Goal: Check status: Check status

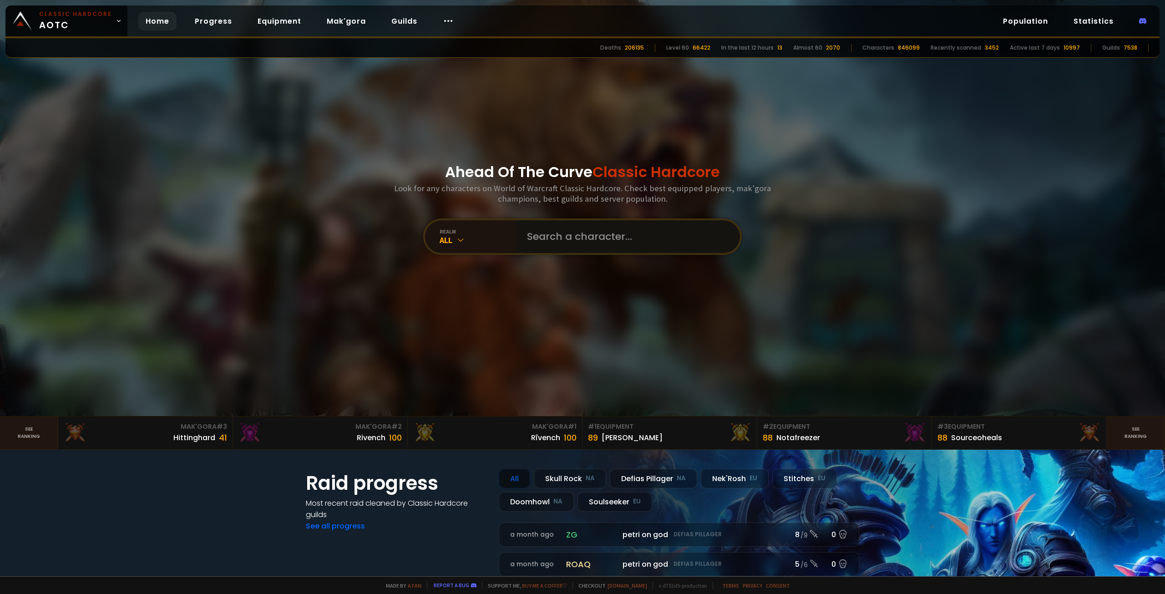
click at [569, 239] on input "text" at bounding box center [626, 236] width 208 height 33
paste input "lopan"
type input "lopan"
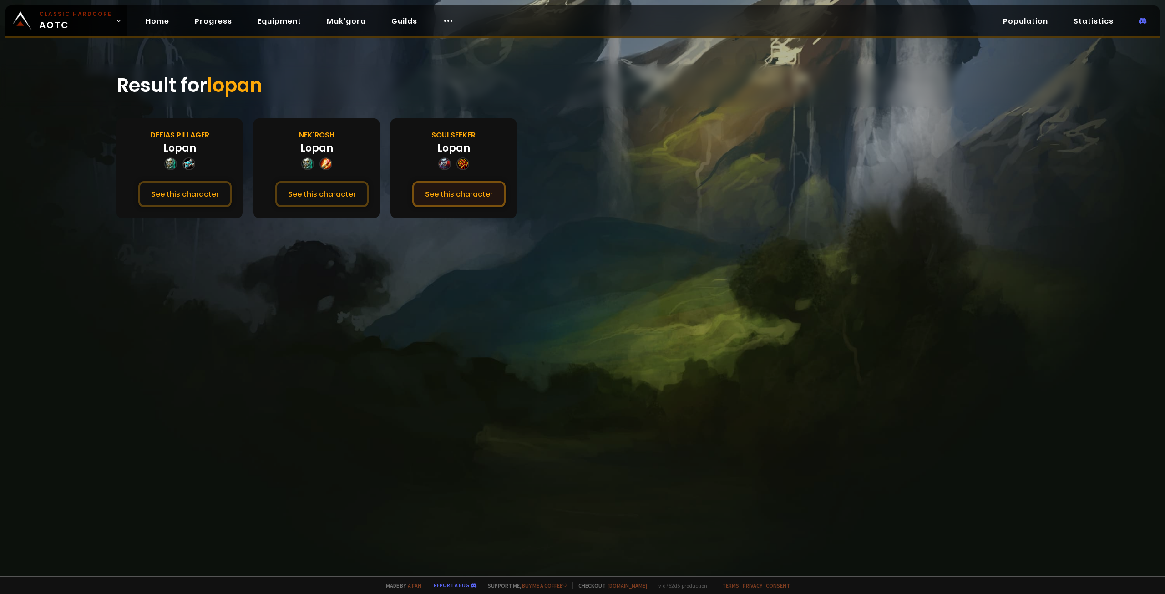
click at [461, 188] on button "See this character" at bounding box center [458, 194] width 93 height 26
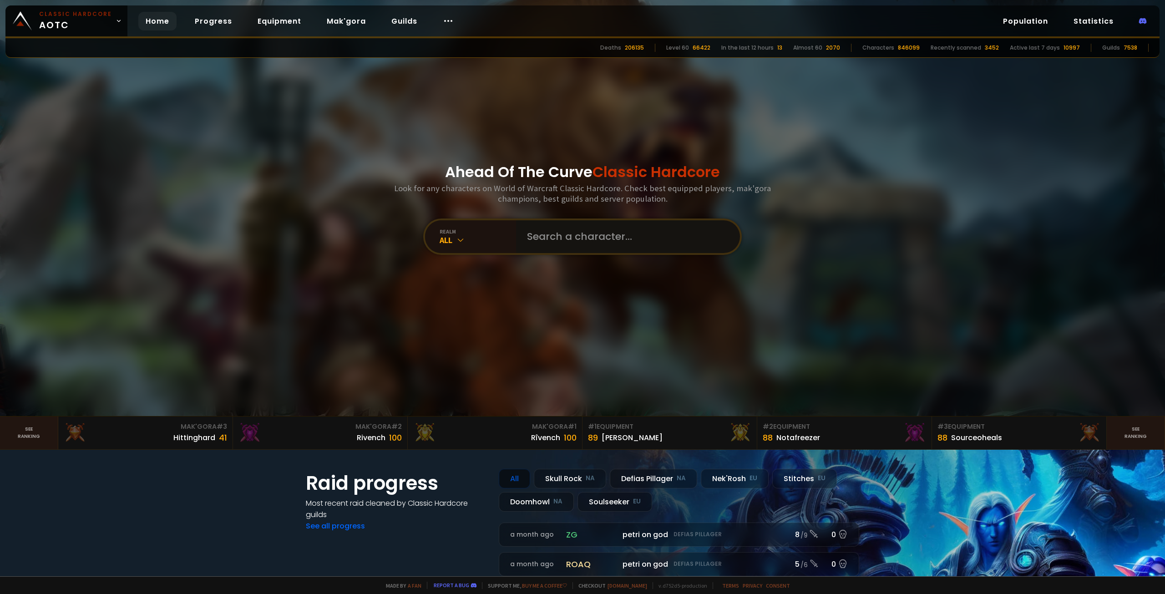
click at [558, 240] on input "text" at bounding box center [626, 236] width 208 height 33
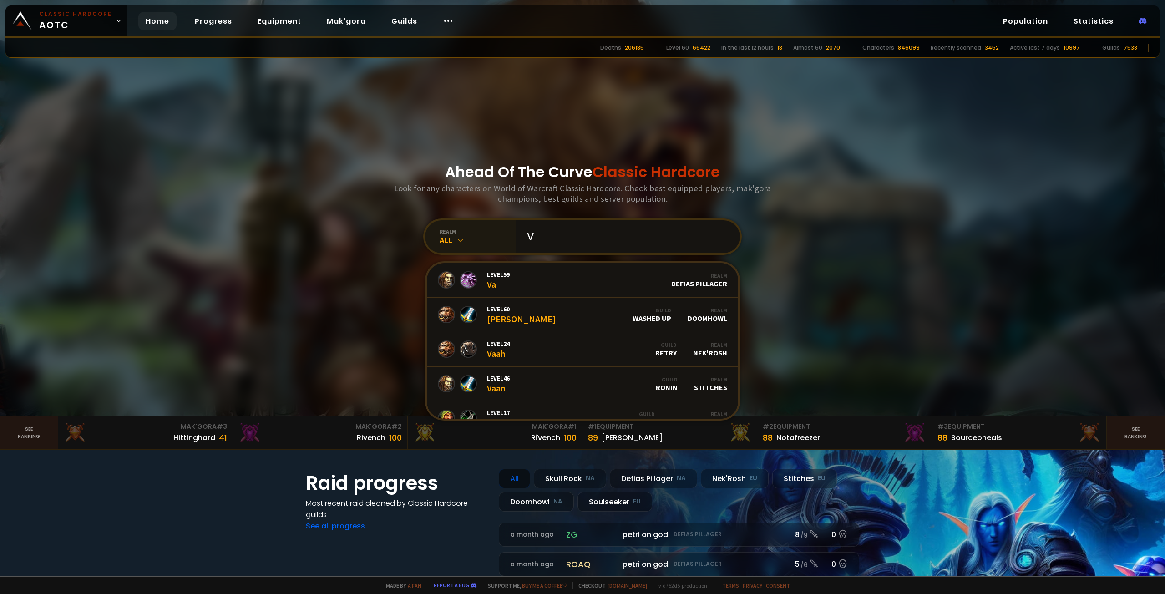
drag, startPoint x: 564, startPoint y: 239, endPoint x: 468, endPoint y: 230, distance: 96.5
click at [470, 230] on div "realm All V Level 59 Va Realm Defias Pillager Level 60 [PERSON_NAME] Guild Wash…" at bounding box center [582, 236] width 319 height 36
paste input "Zuggisimus"
type input "Zuggisimus"
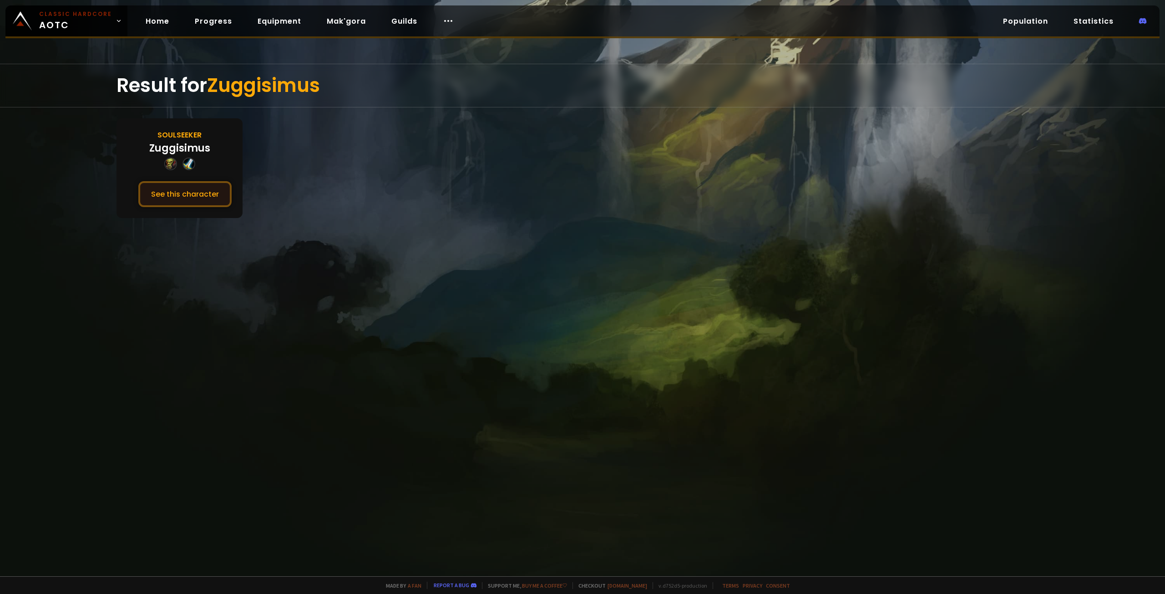
click at [188, 192] on button "See this character" at bounding box center [184, 194] width 93 height 26
